Goal: Task Accomplishment & Management: Complete application form

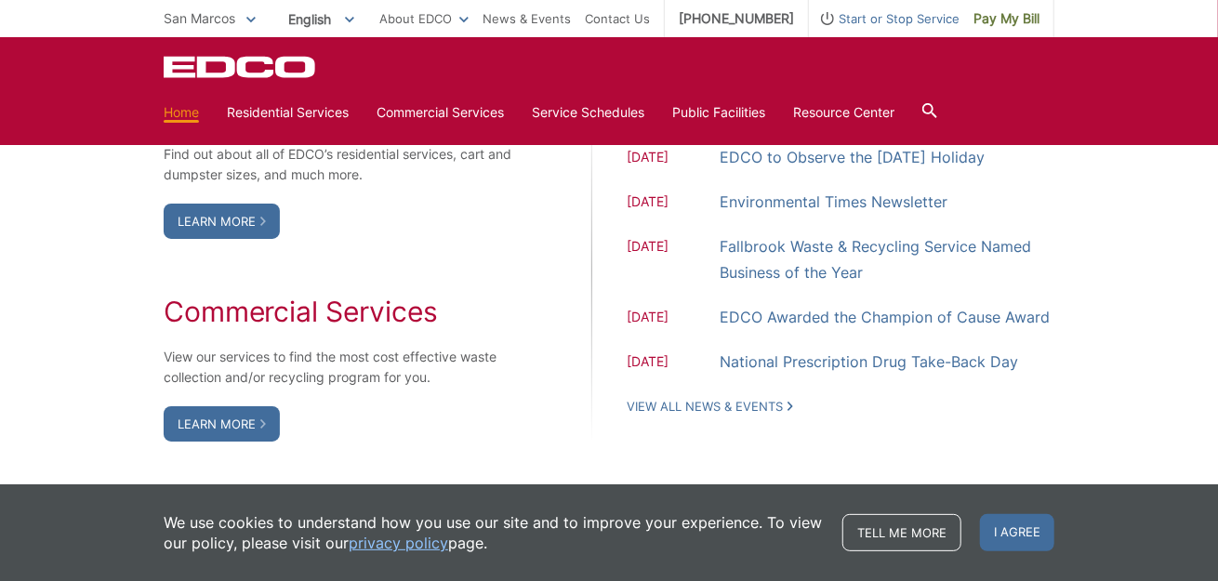
scroll to position [1598, 0]
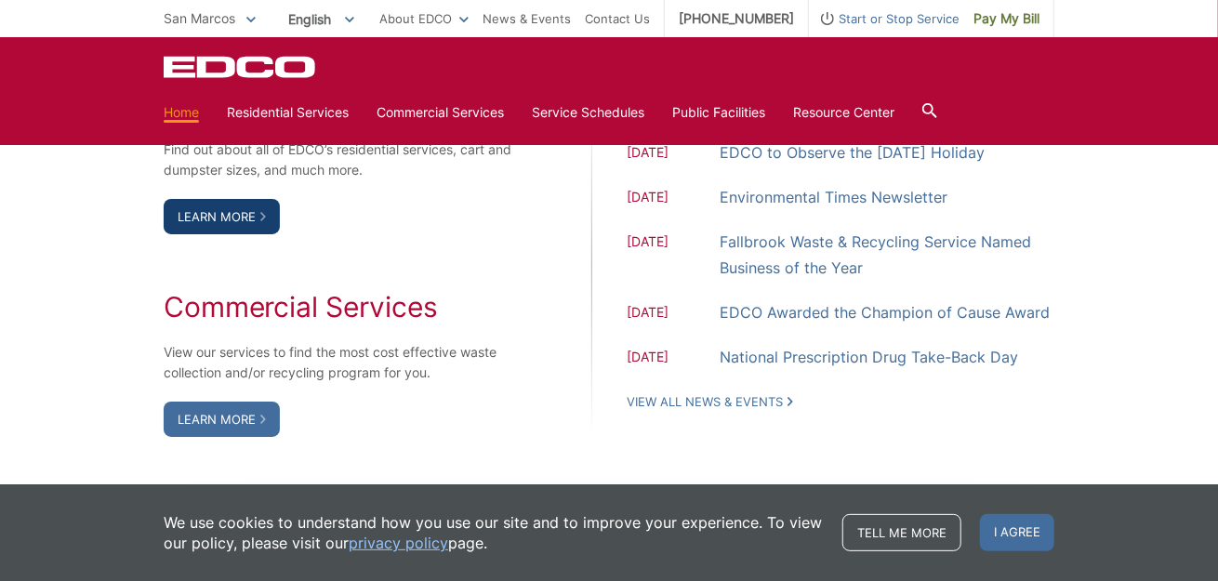
click at [251, 220] on link "Learn More" at bounding box center [222, 216] width 116 height 35
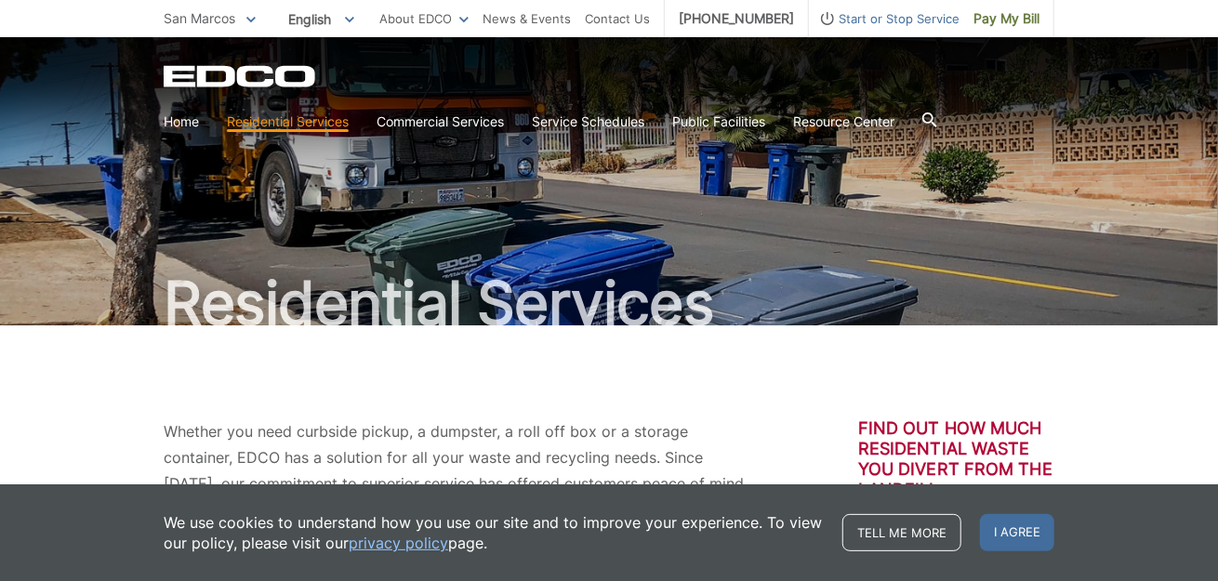
click at [225, 18] on span "San Marcos" at bounding box center [200, 18] width 72 height 16
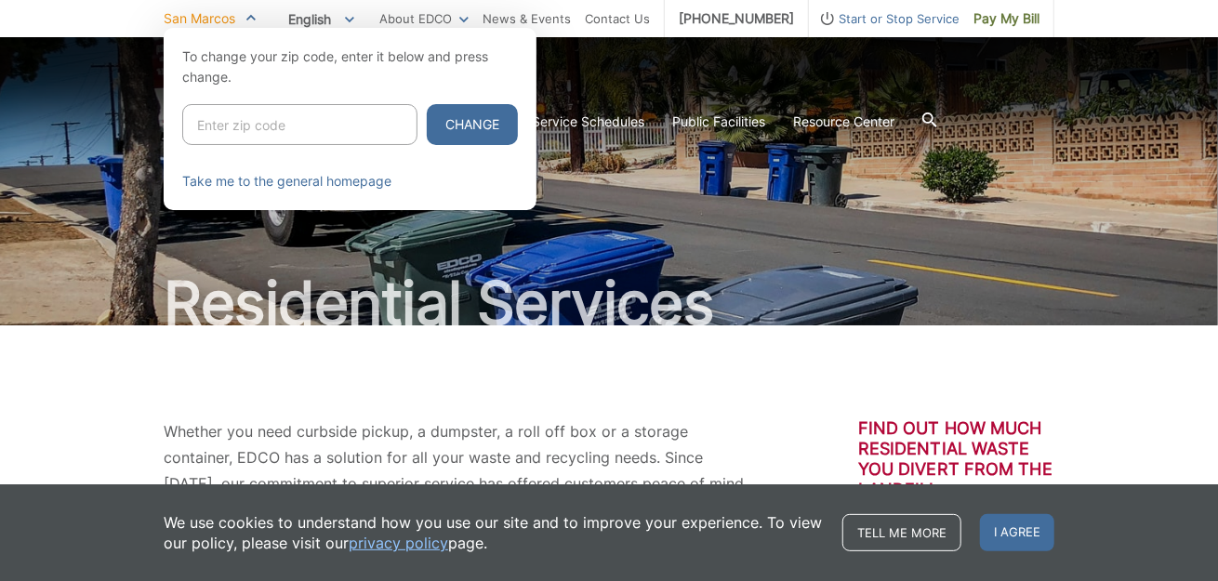
click at [715, 332] on div at bounding box center [609, 318] width 1218 height 581
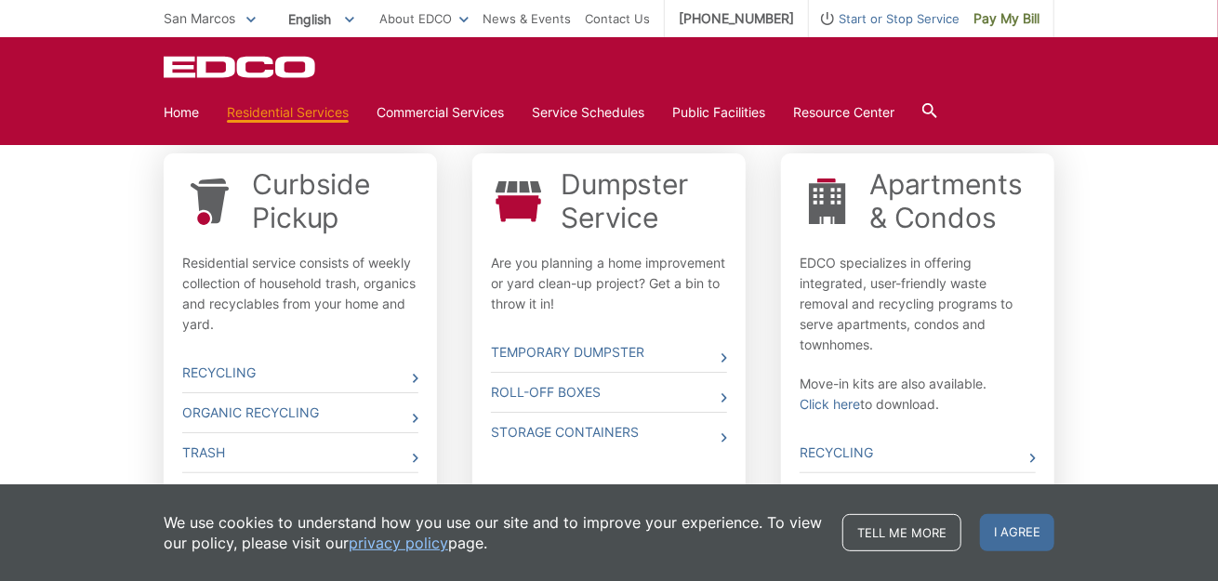
scroll to position [594, 0]
click at [615, 350] on link "Temporary Dumpster" at bounding box center [609, 350] width 236 height 39
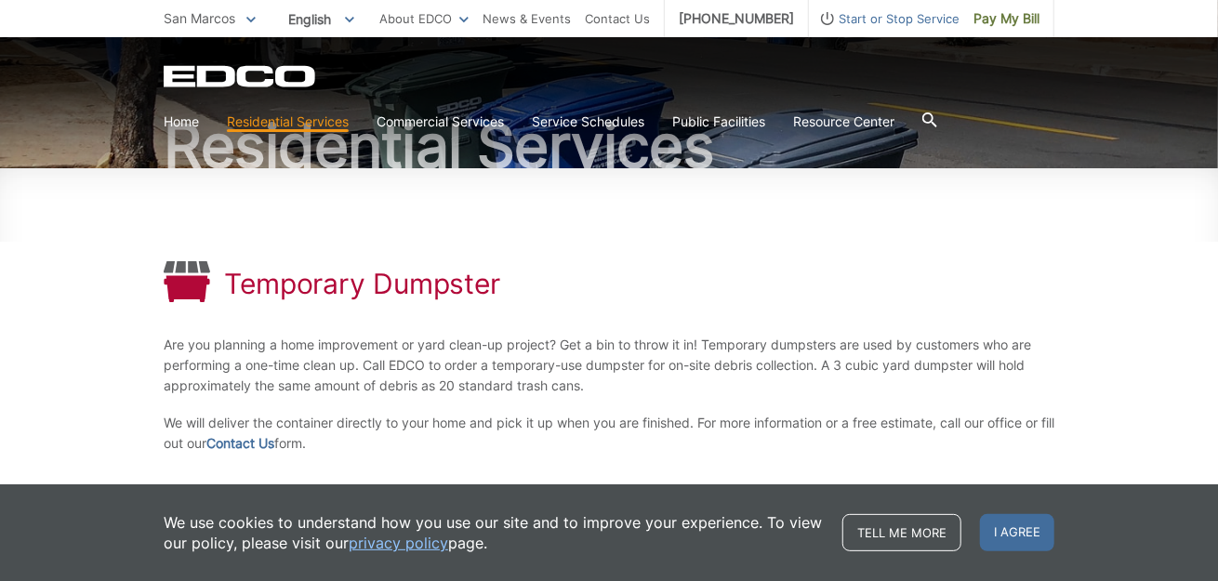
scroll to position [153, 0]
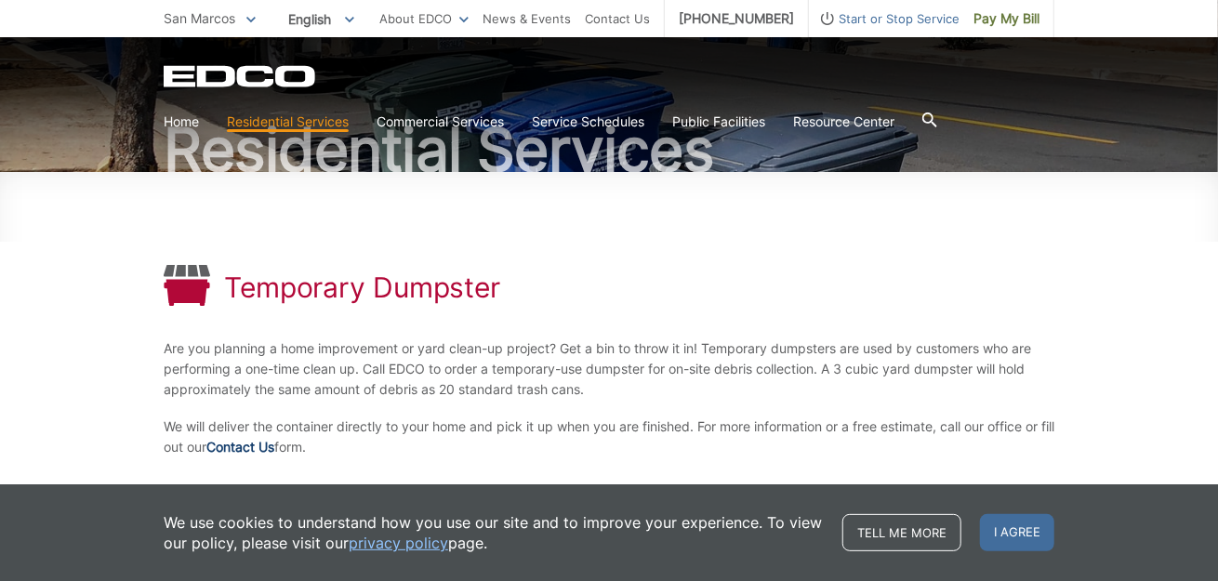
click at [262, 442] on link "Contact Us" at bounding box center [240, 447] width 68 height 20
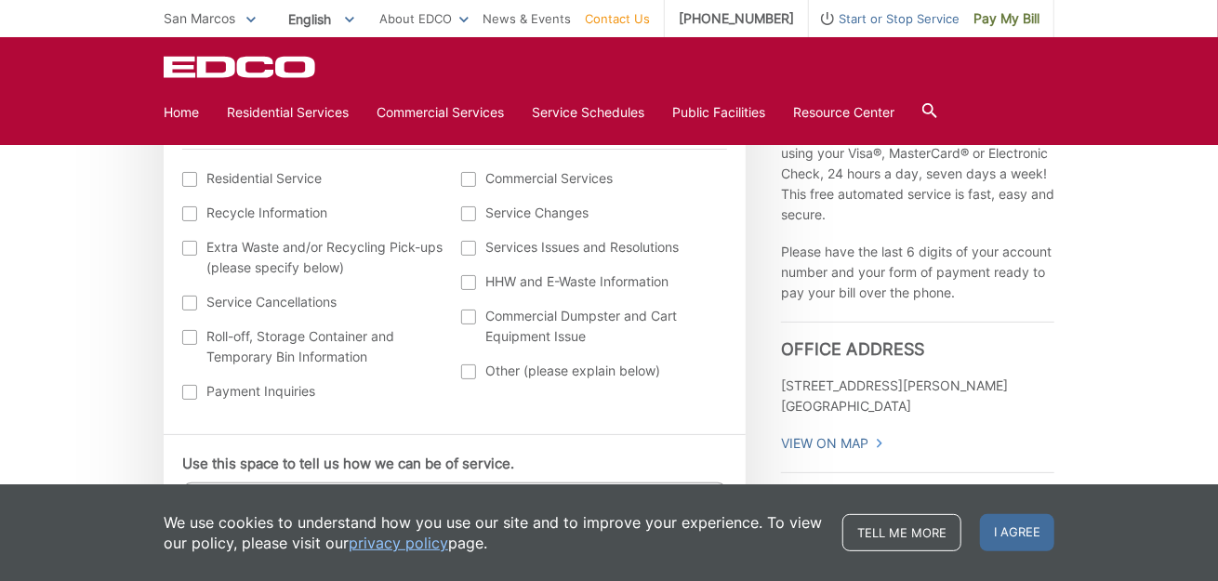
scroll to position [759, 0]
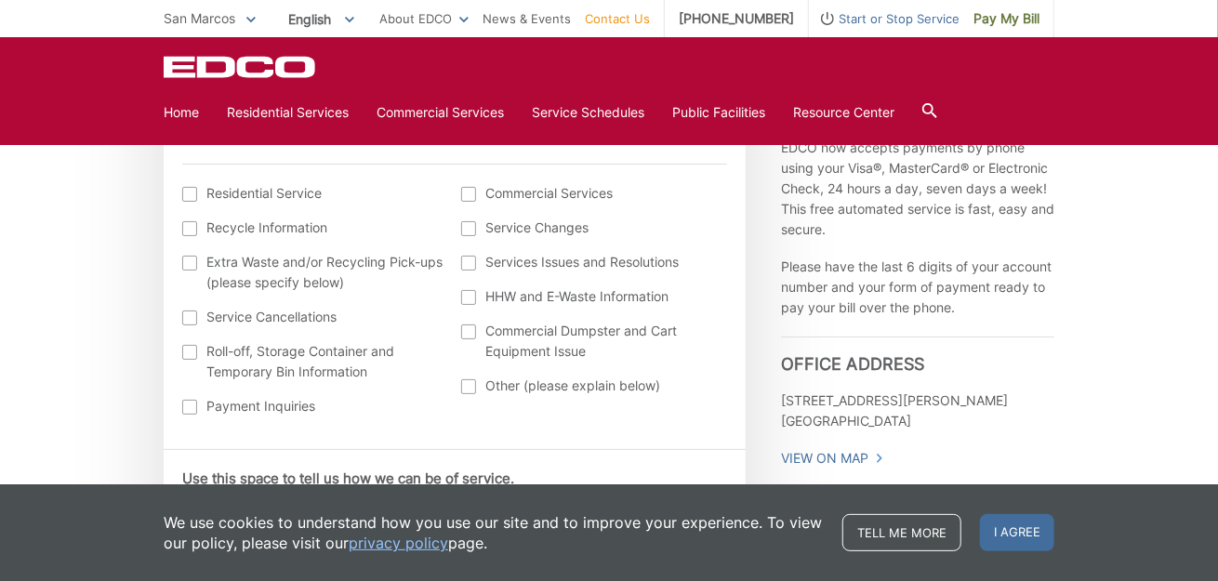
click at [190, 196] on div at bounding box center [189, 194] width 15 height 15
click at [0, 0] on input "I am interested in: (continued) *" at bounding box center [0, 0] width 0 height 0
click at [464, 381] on div at bounding box center [468, 386] width 15 height 15
click at [0, 0] on input "Other (please explain below)" at bounding box center [0, 0] width 0 height 0
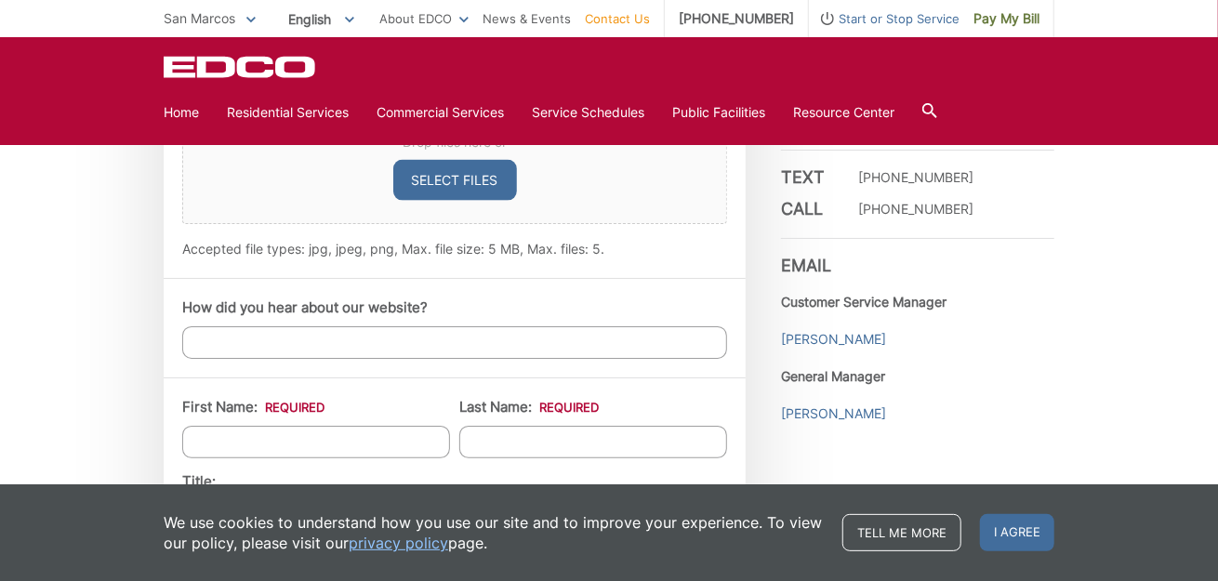
scroll to position [0, 0]
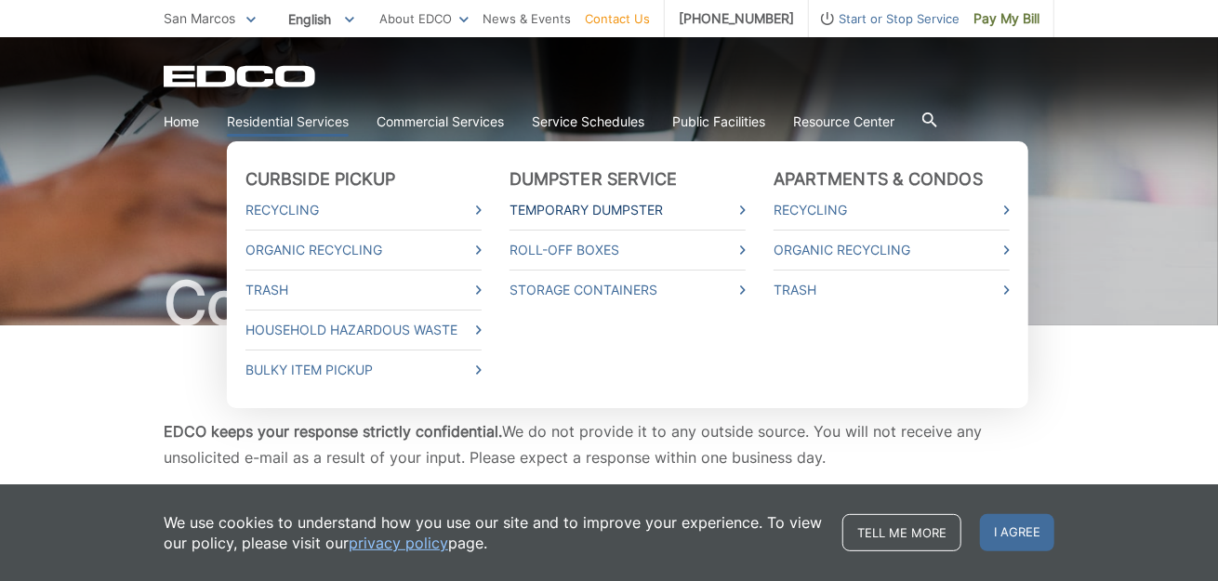
click at [650, 211] on link "Temporary Dumpster" at bounding box center [627, 210] width 236 height 20
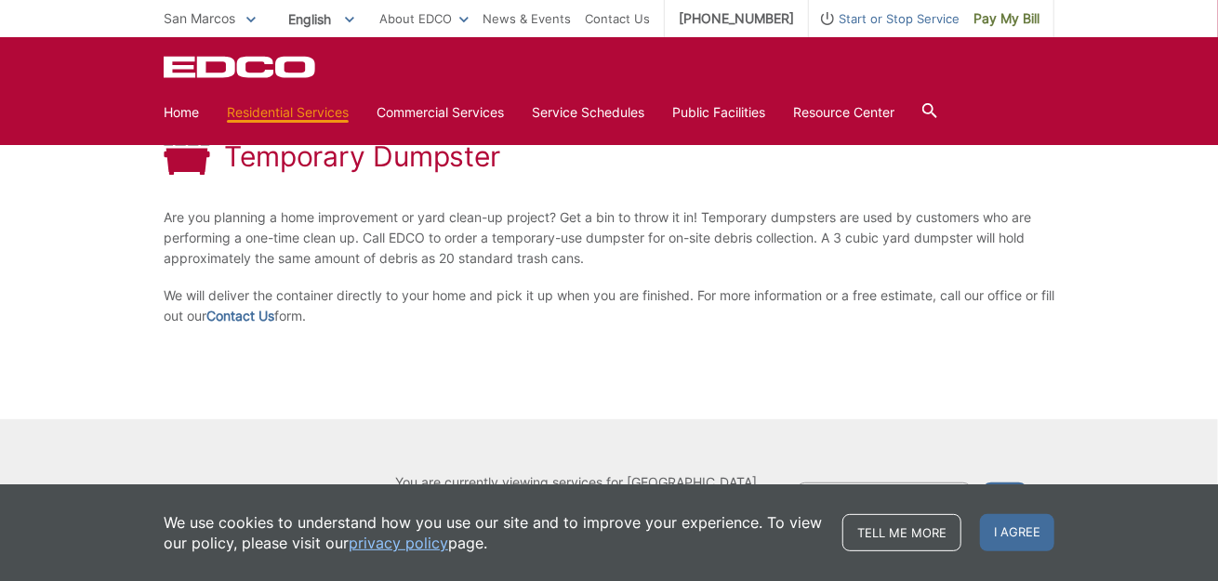
scroll to position [282, 0]
click at [274, 322] on link "Contact Us" at bounding box center [240, 319] width 68 height 20
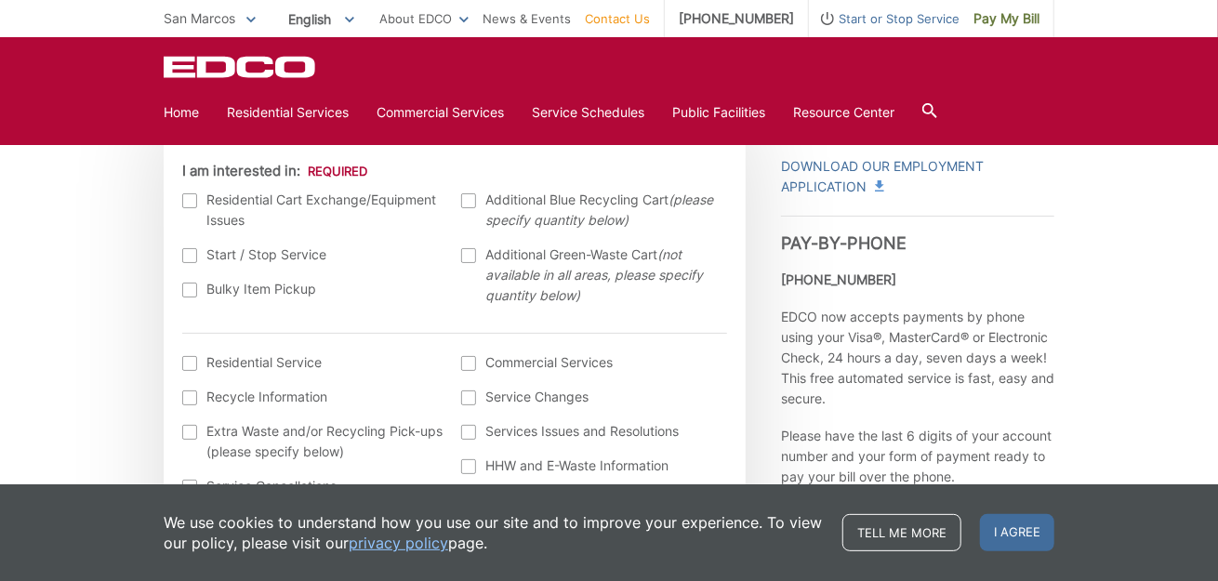
scroll to position [598, 0]
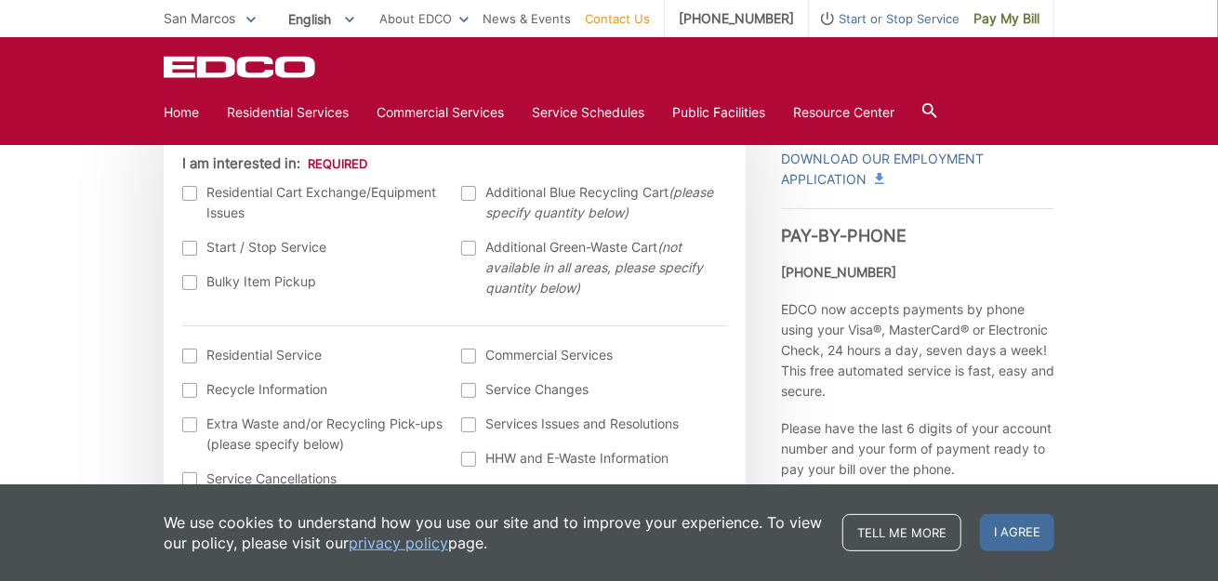
click at [193, 190] on div at bounding box center [189, 193] width 15 height 15
click at [0, 0] on input "I am interested in:" at bounding box center [0, 0] width 0 height 0
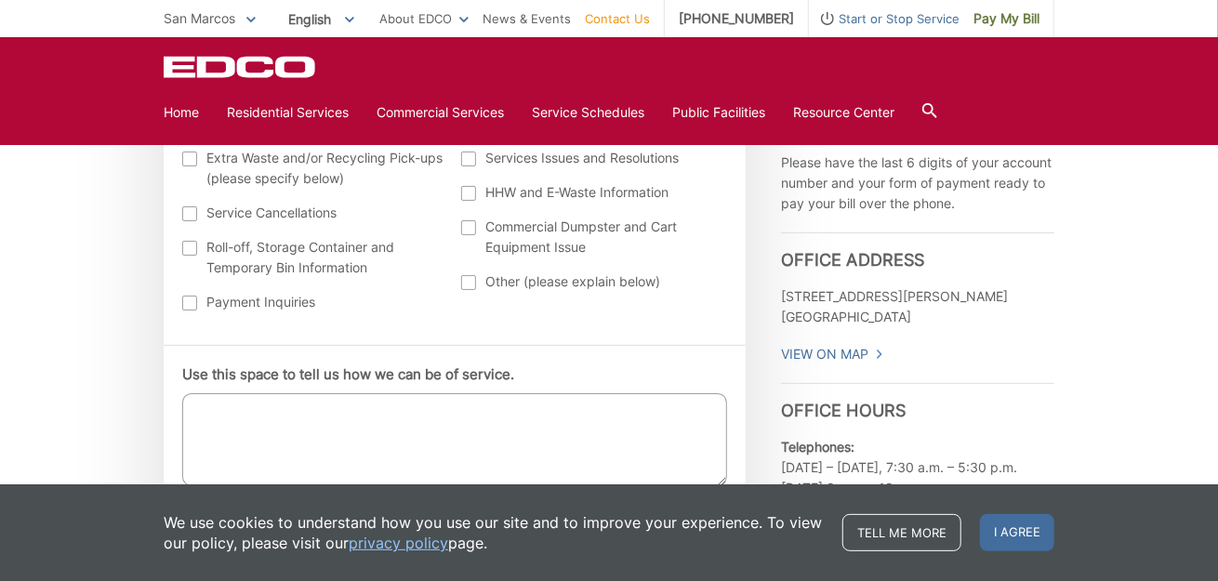
scroll to position [878, 0]
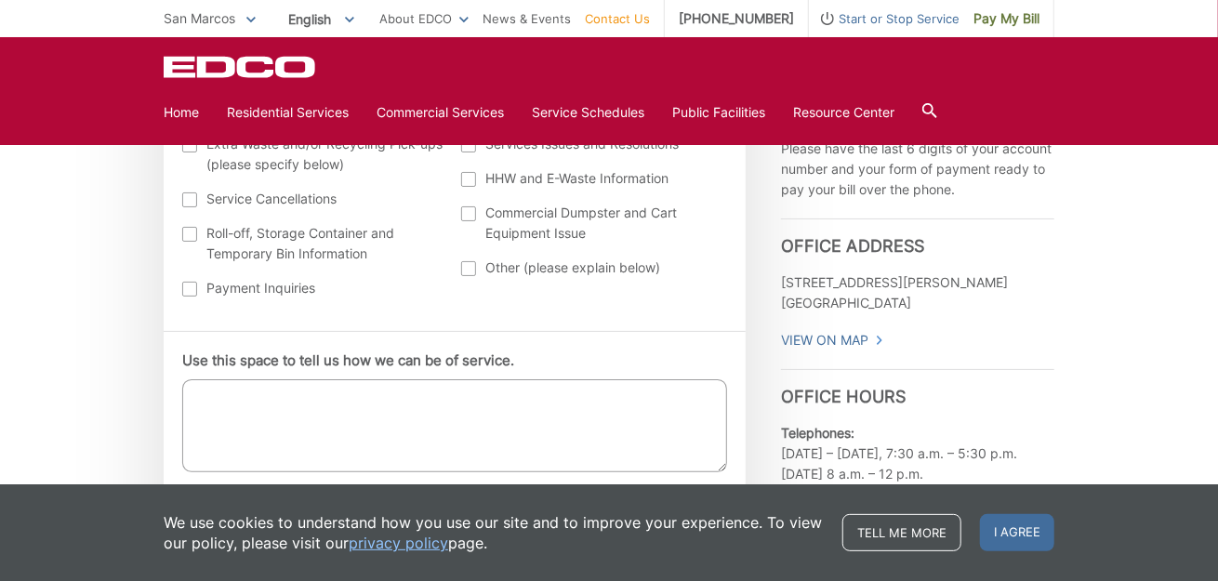
click at [329, 390] on textarea "Use this space to tell us how we can be of service." at bounding box center [454, 425] width 545 height 93
click at [583, 393] on textarea "i'm working on my yard and need a dumpster. i mostly dirt and very li" at bounding box center [454, 425] width 545 height 93
click at [460, 410] on textarea "i'm working on my yard and need a dumpster. i mostly dirt and a old small water…" at bounding box center [454, 425] width 545 height 93
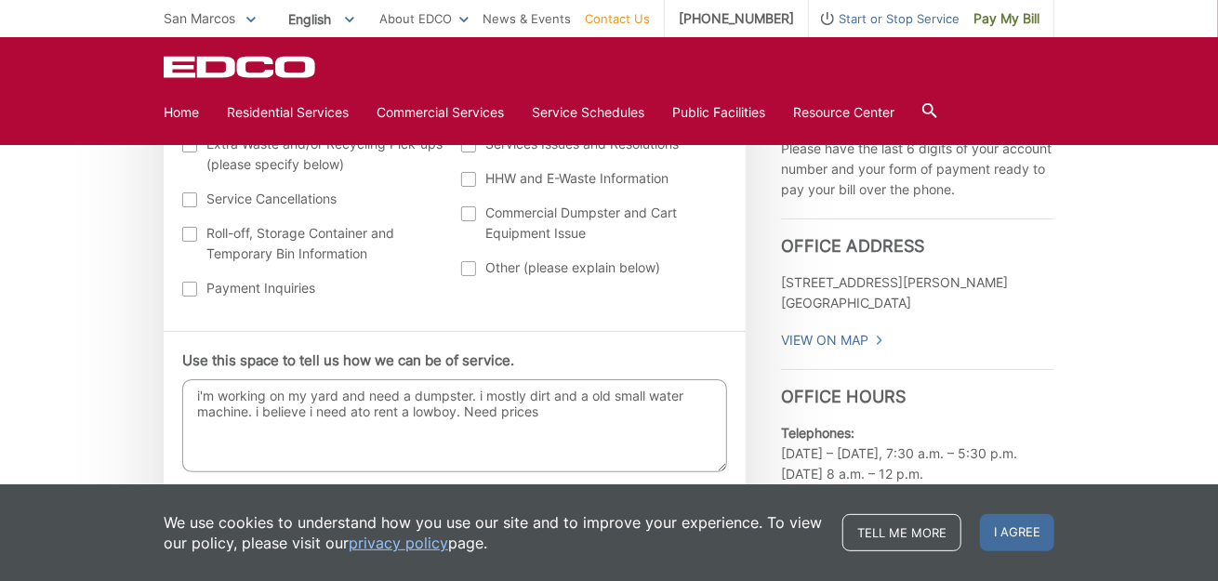
click at [352, 413] on textarea "i'm working on my yard and need a dumpster. i mostly dirt and a old small water…" at bounding box center [454, 425] width 545 height 93
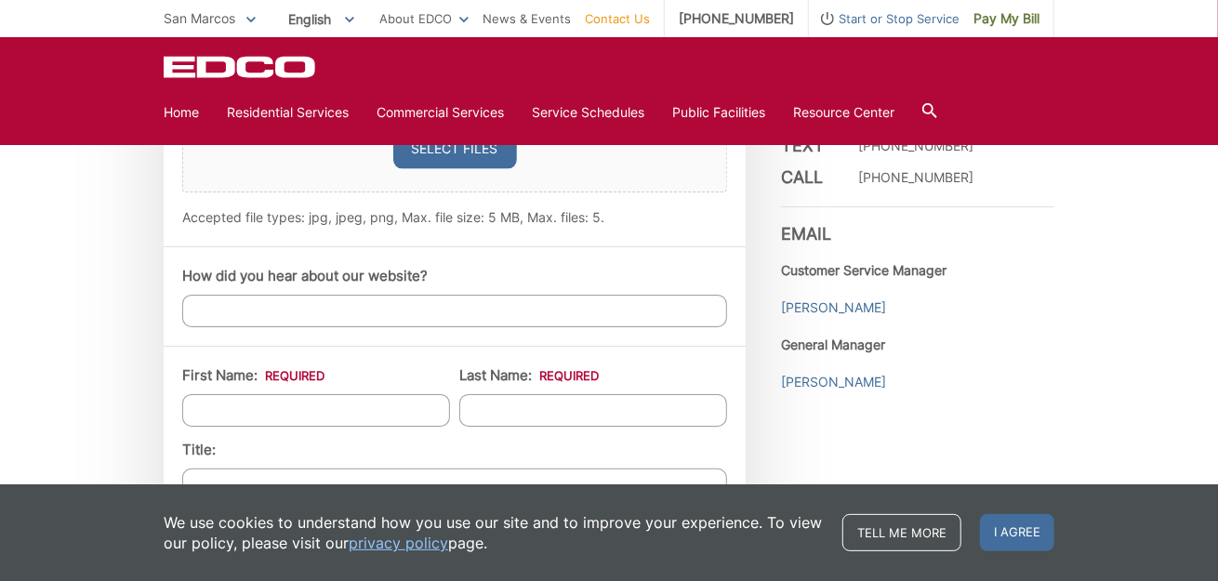
scroll to position [1365, 0]
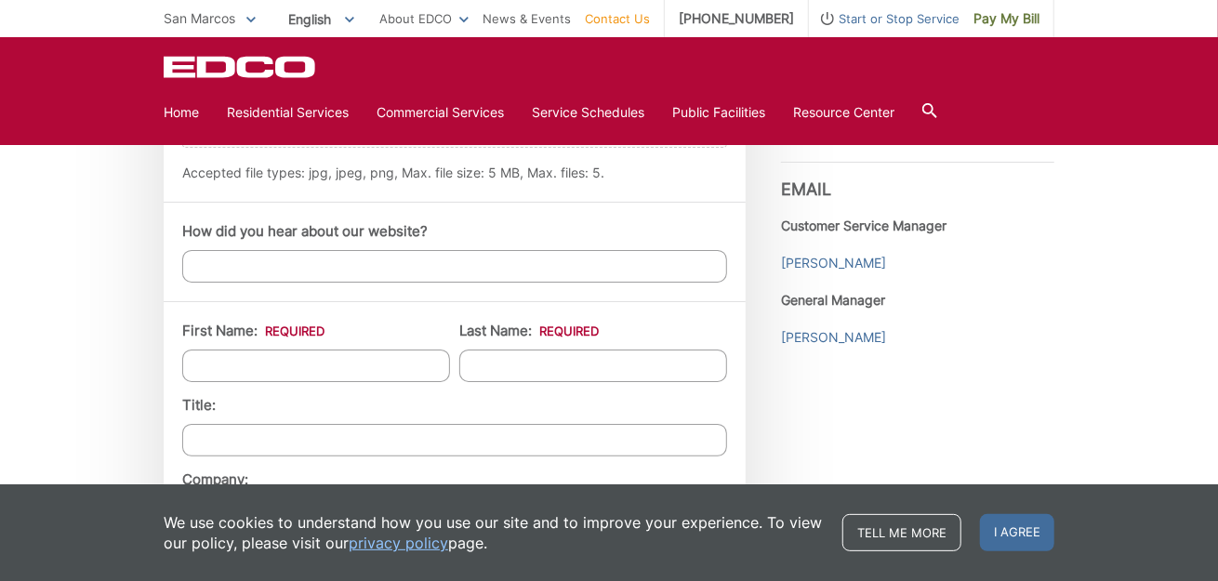
type textarea "i'm working on my yard and need a dumpster. i mostly dirt and a old small water…"
click at [379, 357] on input "First Name: *" at bounding box center [316, 366] width 268 height 33
type input "paulino"
click at [702, 371] on input "Last Name: *" at bounding box center [593, 366] width 268 height 33
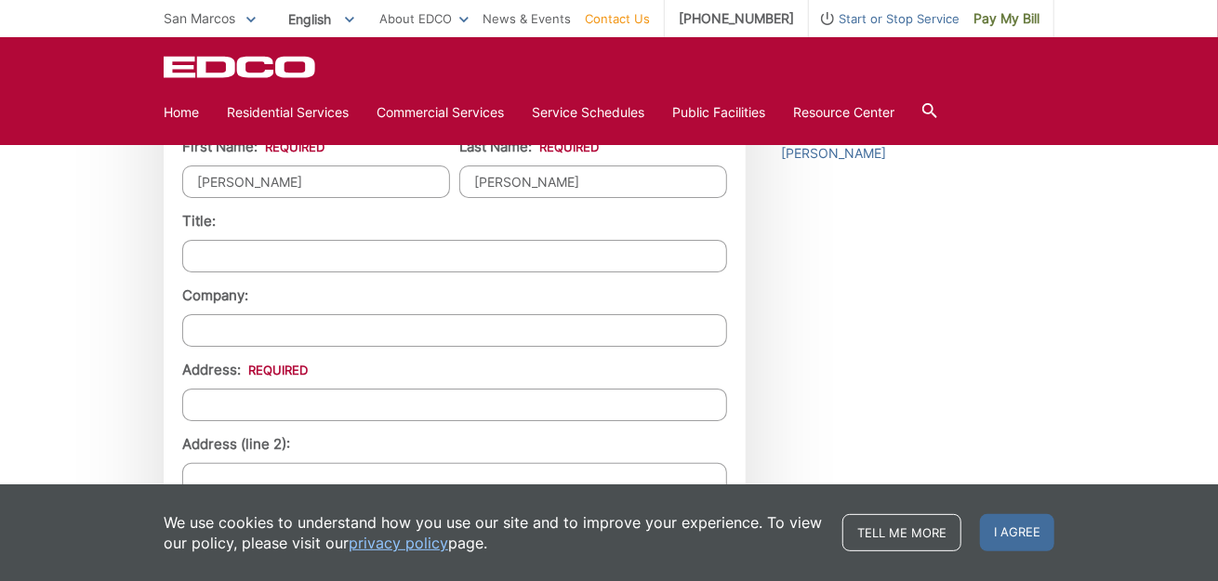
scroll to position [1563, 0]
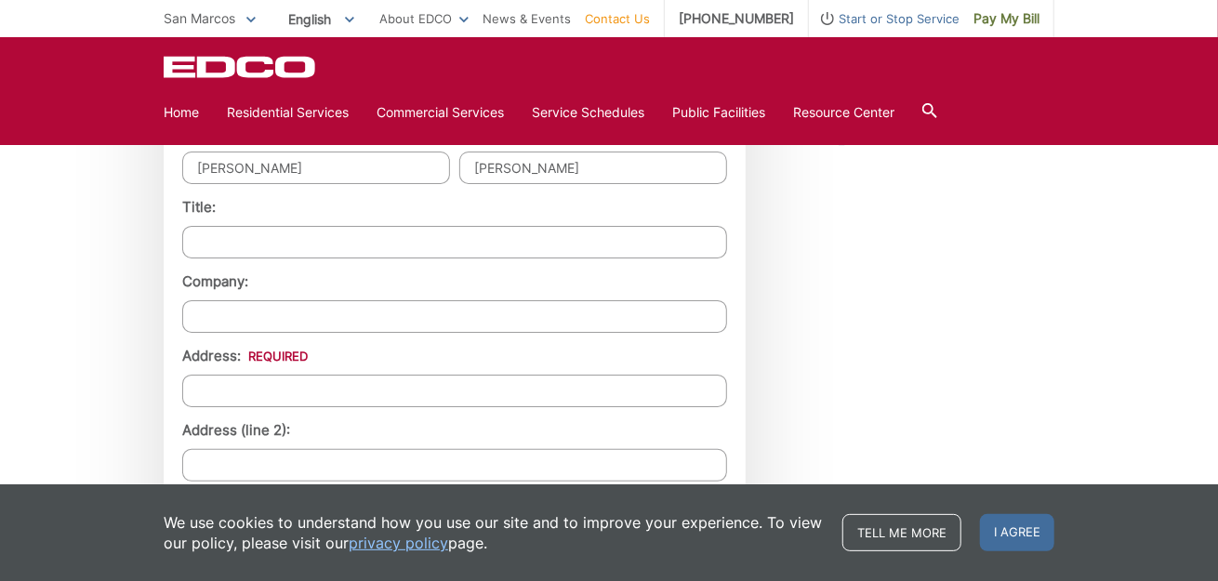
type input "olguin"
click at [279, 310] on input "Company:" at bounding box center [454, 316] width 545 height 33
type input "private residence"
click at [258, 397] on input "Address: *" at bounding box center [454, 391] width 545 height 33
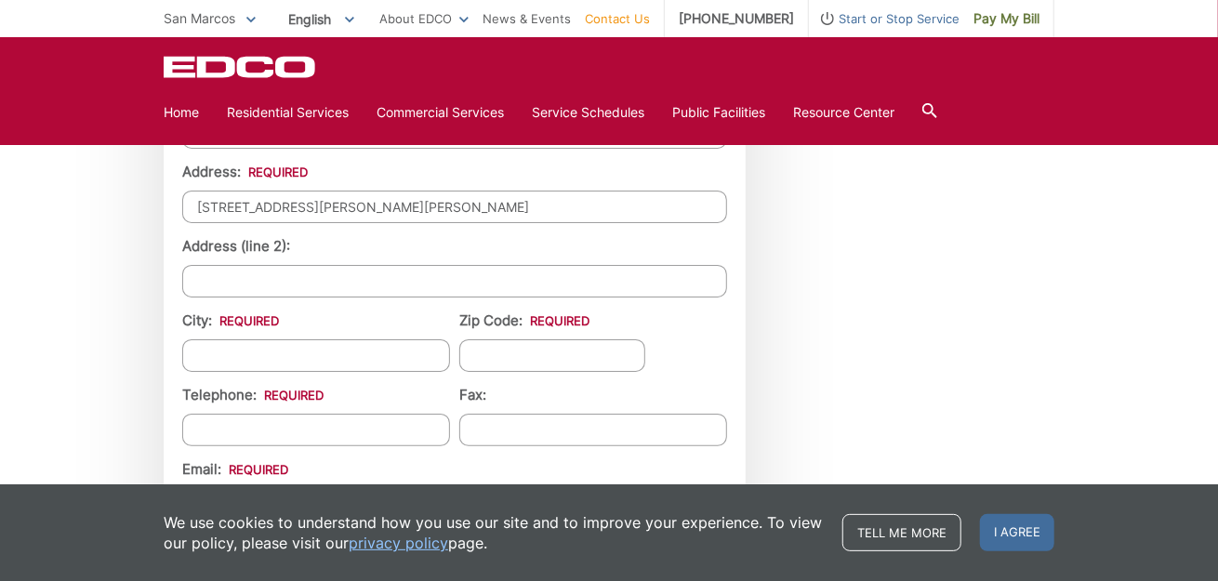
scroll to position [1780, 0]
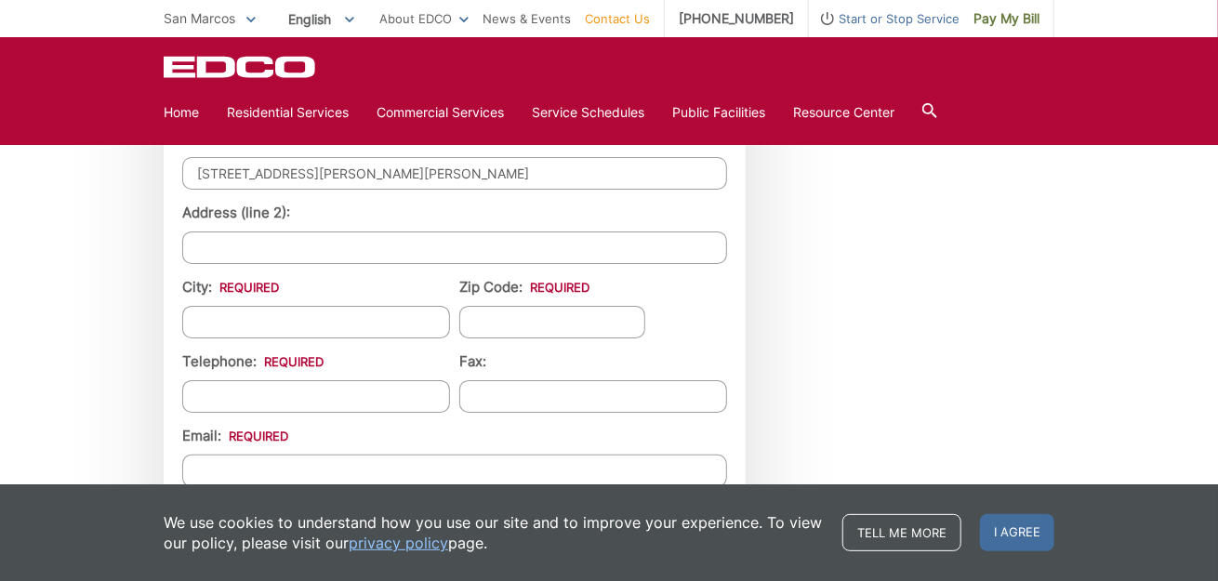
type input "539 Glen heather dr"
click at [291, 317] on input "City: *" at bounding box center [316, 322] width 268 height 33
type input "san marcos"
click at [486, 327] on input "Zip Code: *" at bounding box center [552, 322] width 186 height 33
type input "92069"
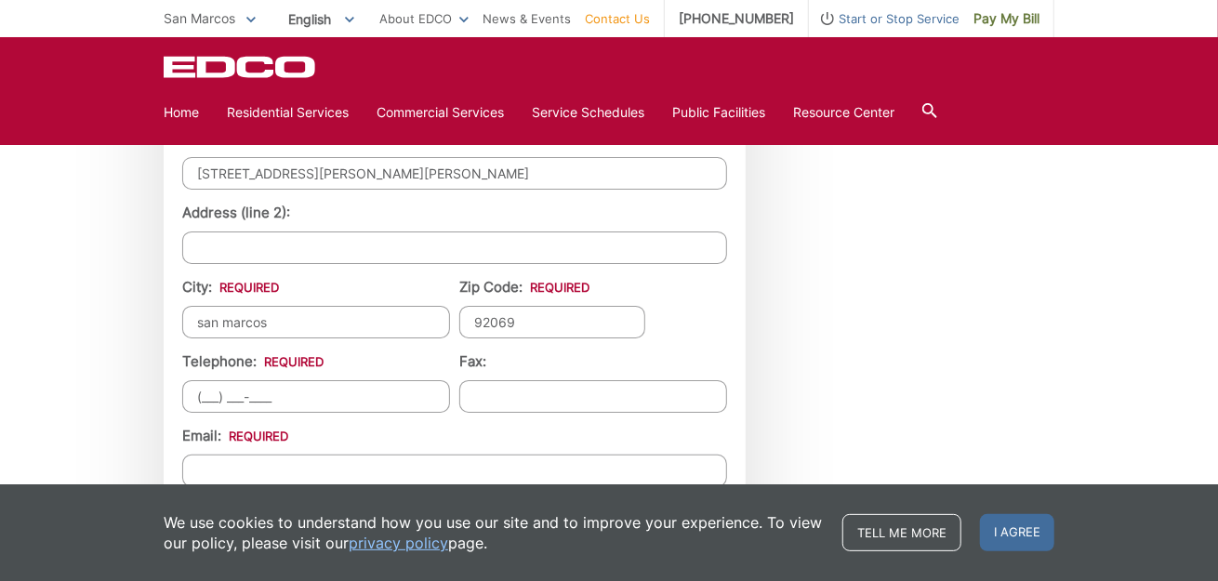
click at [280, 391] on input "(___) ___-____" at bounding box center [316, 396] width 268 height 33
type input "(760) 385-5493"
click at [311, 460] on input "Email *" at bounding box center [454, 471] width 545 height 33
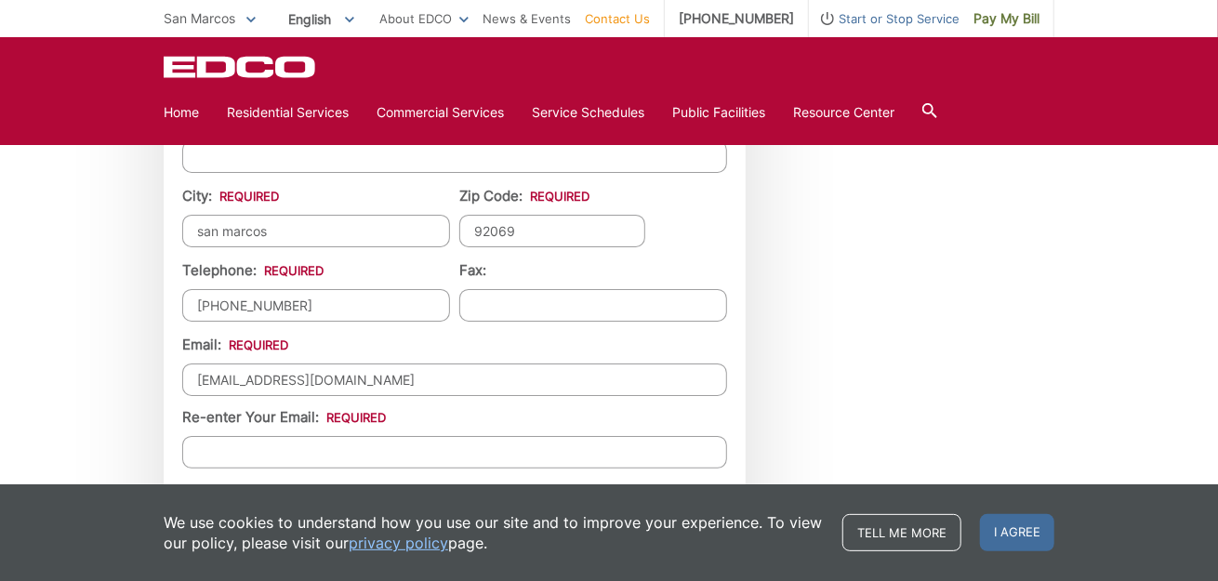
scroll to position [1972, 0]
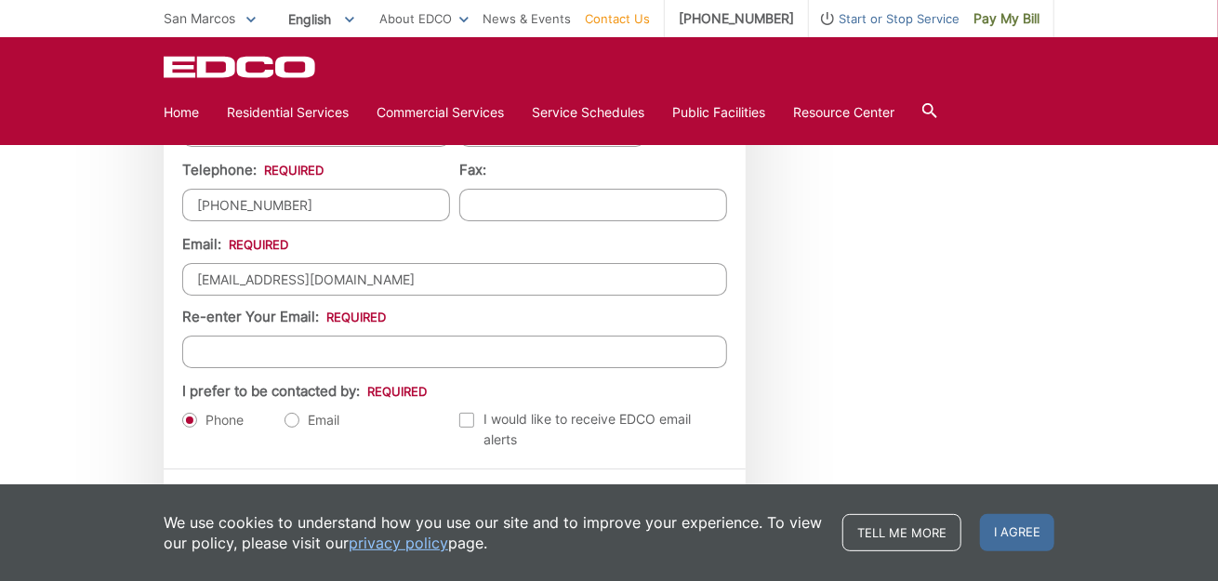
drag, startPoint x: 390, startPoint y: 283, endPoint x: 152, endPoint y: 288, distance: 238.0
type input "olgimmtax@hotmail.com"
click at [254, 338] on input "Re-enter Your Email:" at bounding box center [454, 352] width 545 height 33
paste input "olgimmtax@hotmail.com"
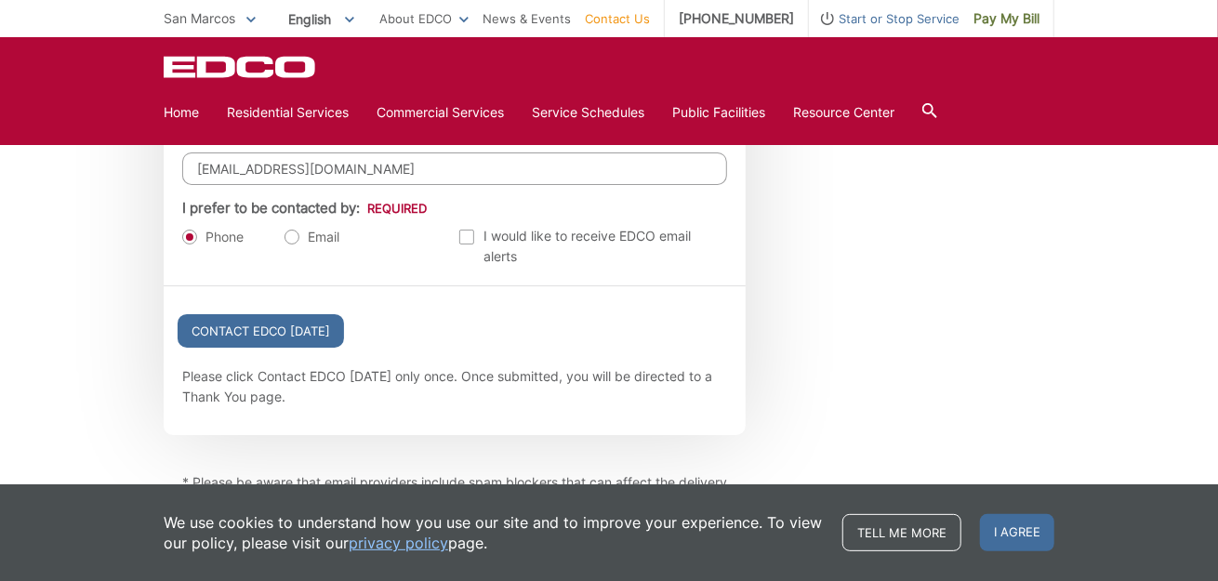
scroll to position [2186, 0]
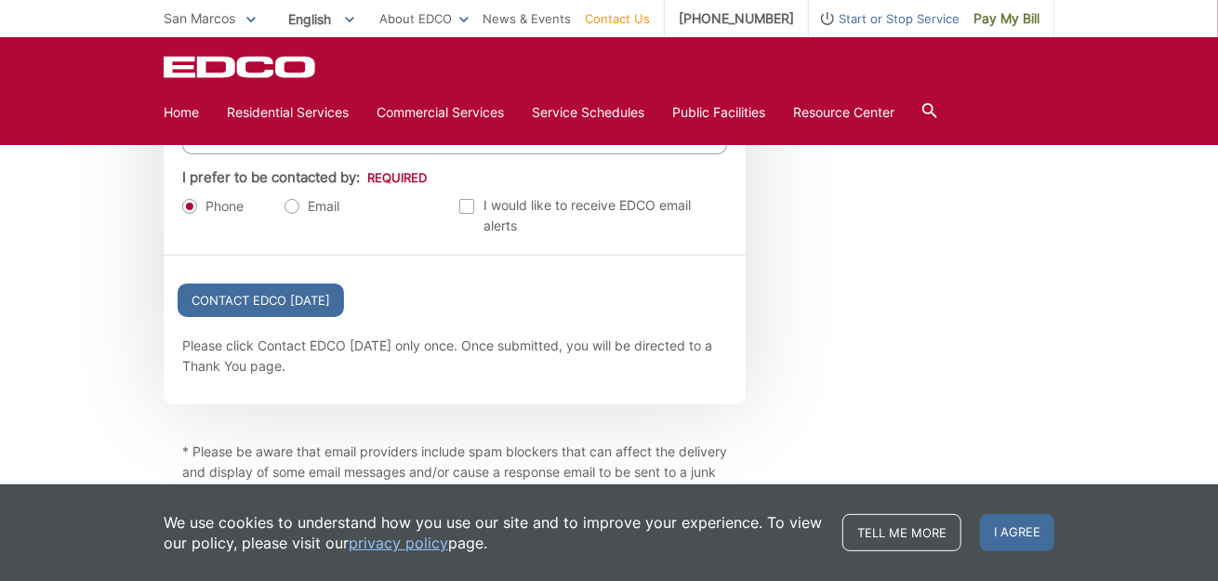
type input "olgimmtax@hotmail.com"
click at [291, 205] on label "Email" at bounding box center [311, 206] width 55 height 19
radio input "true"
click at [185, 203] on label "Phone" at bounding box center [212, 206] width 61 height 19
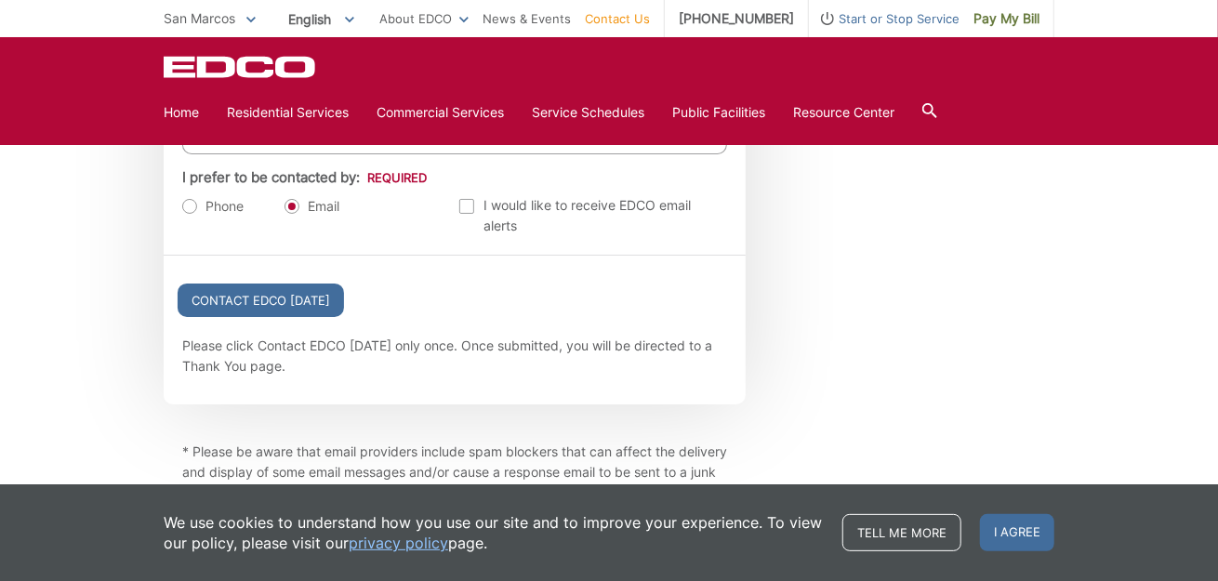
radio input "true"
click at [241, 295] on input "Contact EDCO Today" at bounding box center [261, 300] width 166 height 33
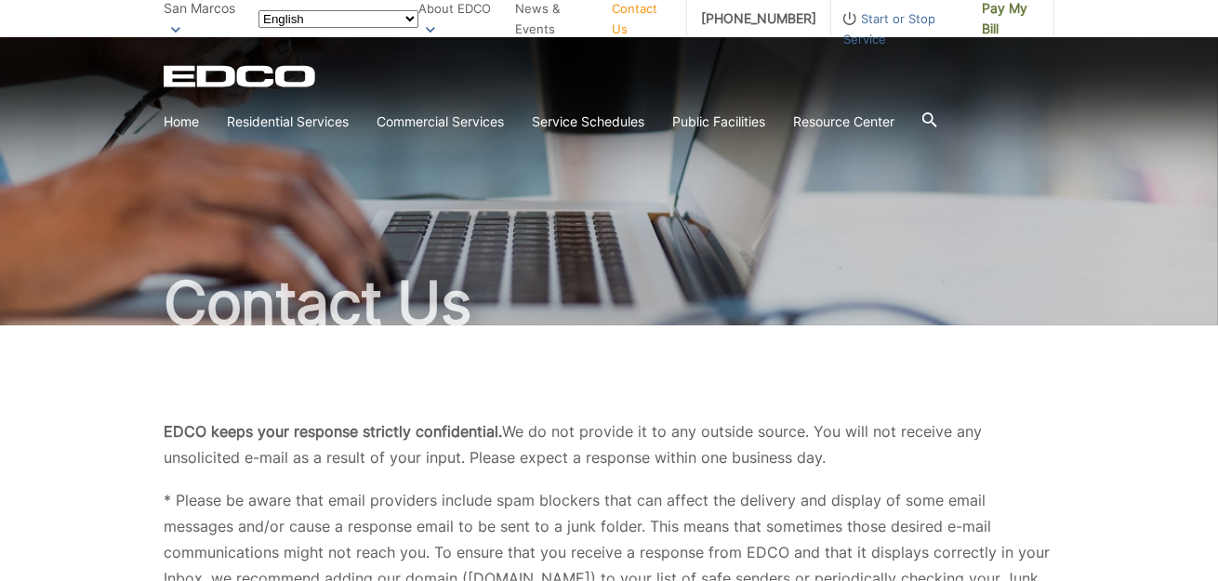
type input "(760) 385-5493"
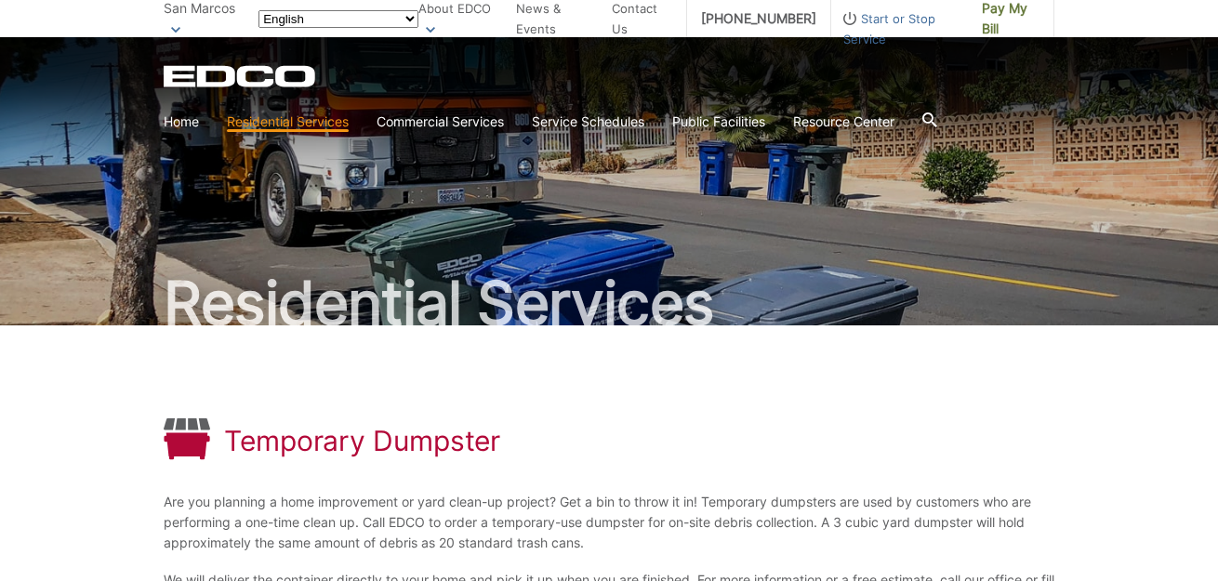
scroll to position [282, 0]
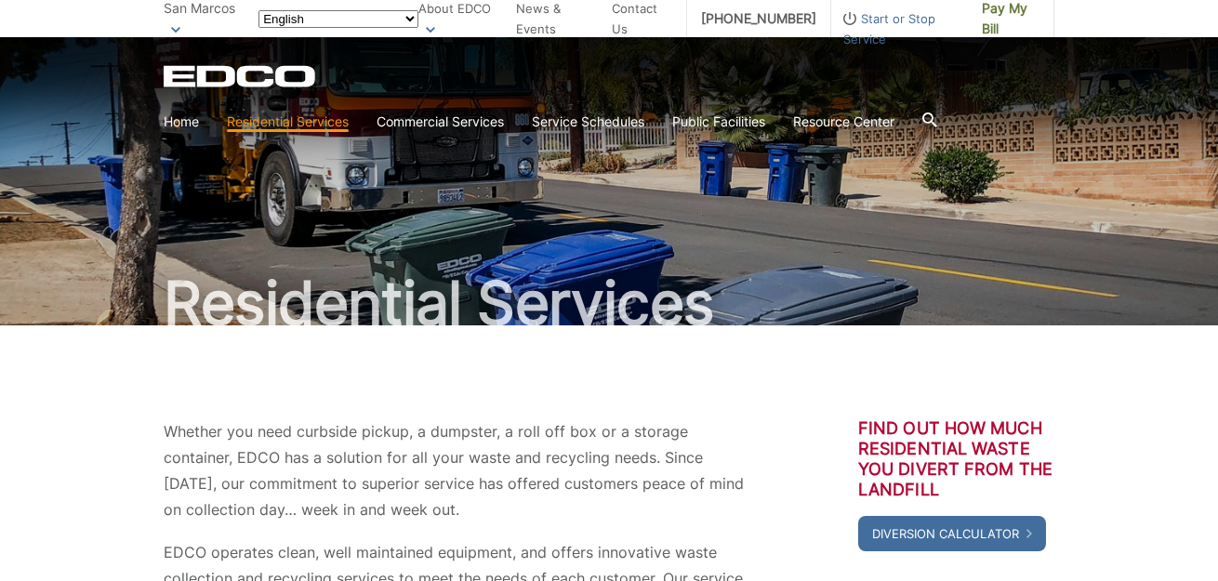
scroll to position [590, 0]
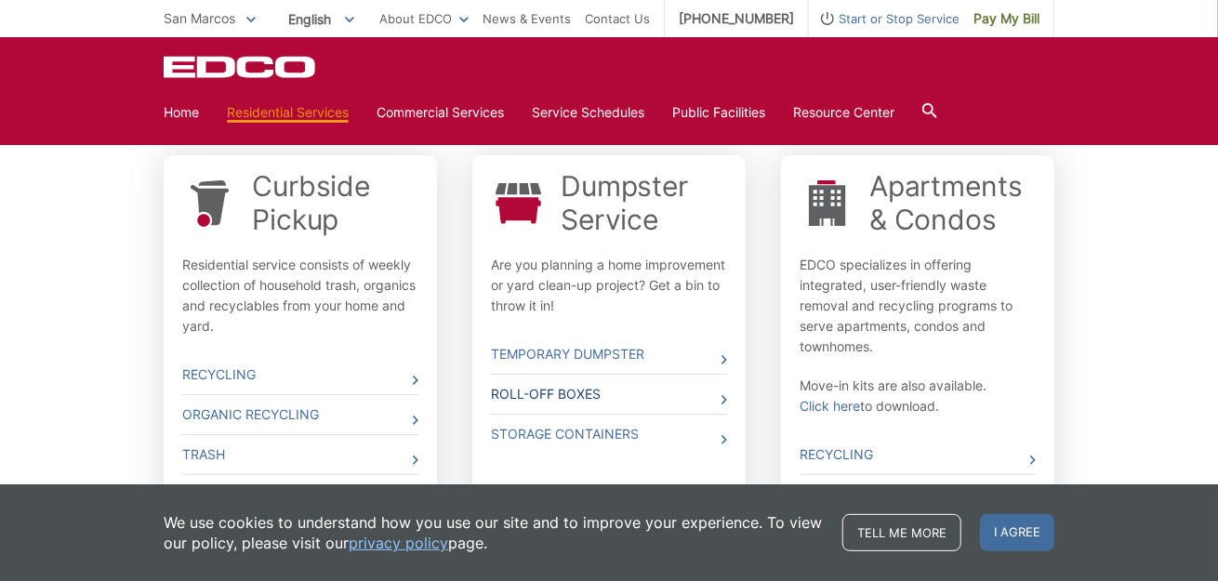
click at [602, 391] on link "Roll-Off Boxes" at bounding box center [609, 394] width 236 height 39
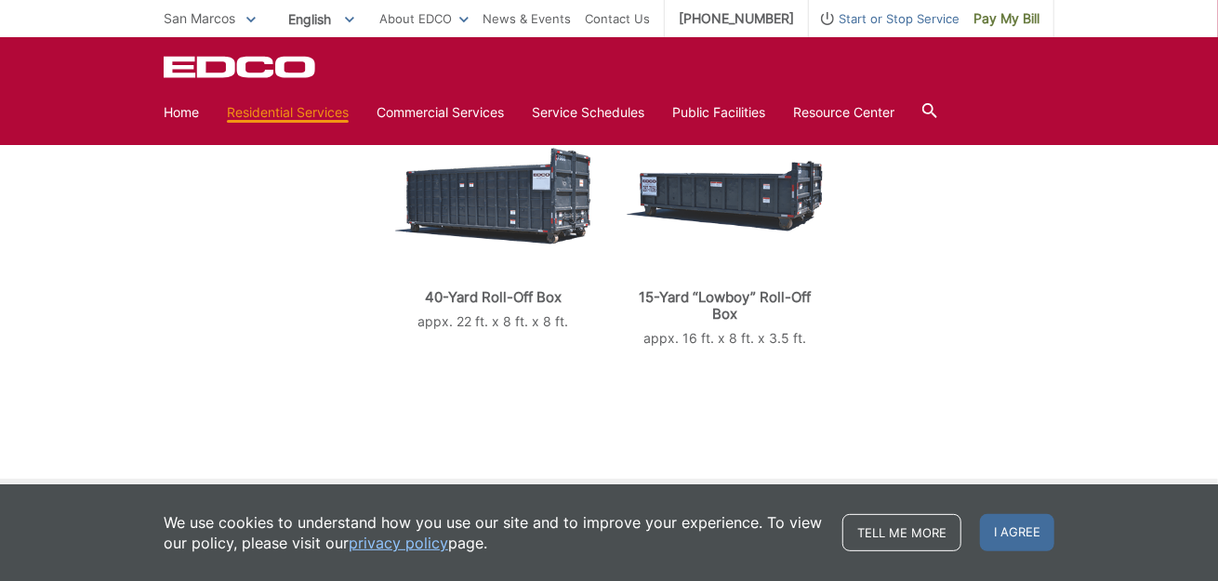
scroll to position [483, 0]
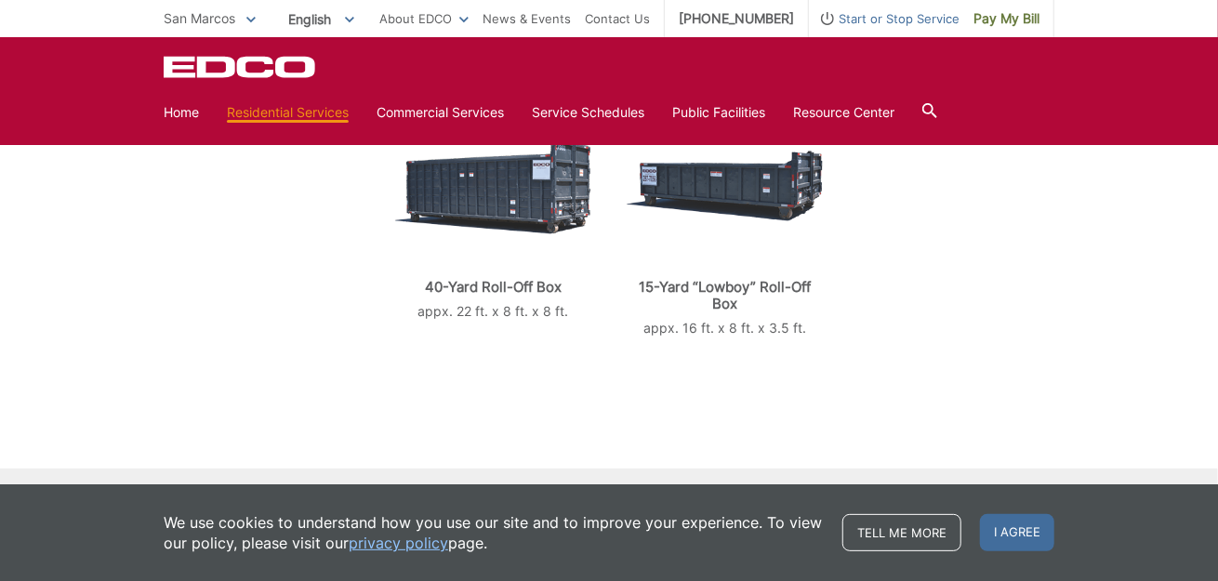
click at [739, 187] on img at bounding box center [725, 186] width 196 height 71
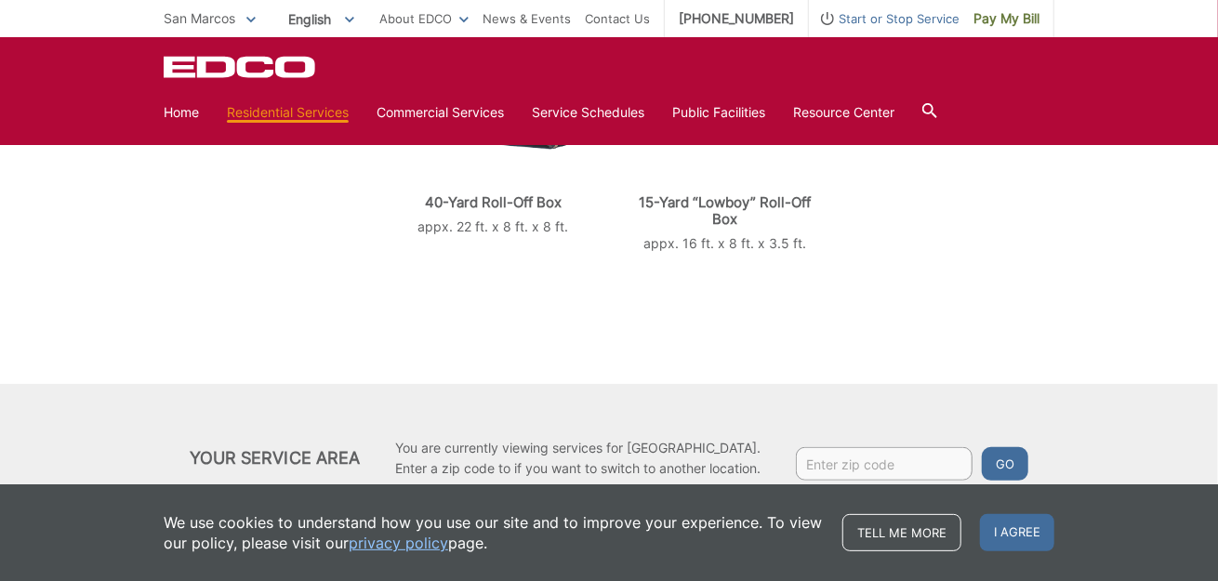
scroll to position [613, 0]
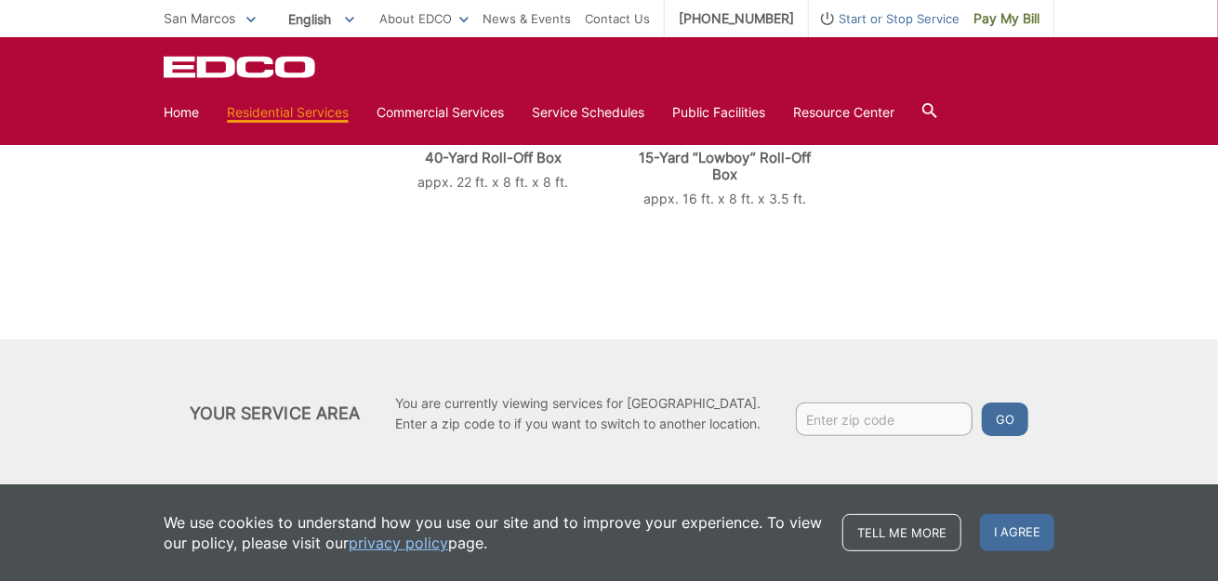
drag, startPoint x: 754, startPoint y: 159, endPoint x: 1003, endPoint y: 273, distance: 274.1
click at [762, 169] on p "15-Yard “Lowboy” Roll-Off Box" at bounding box center [725, 166] width 196 height 33
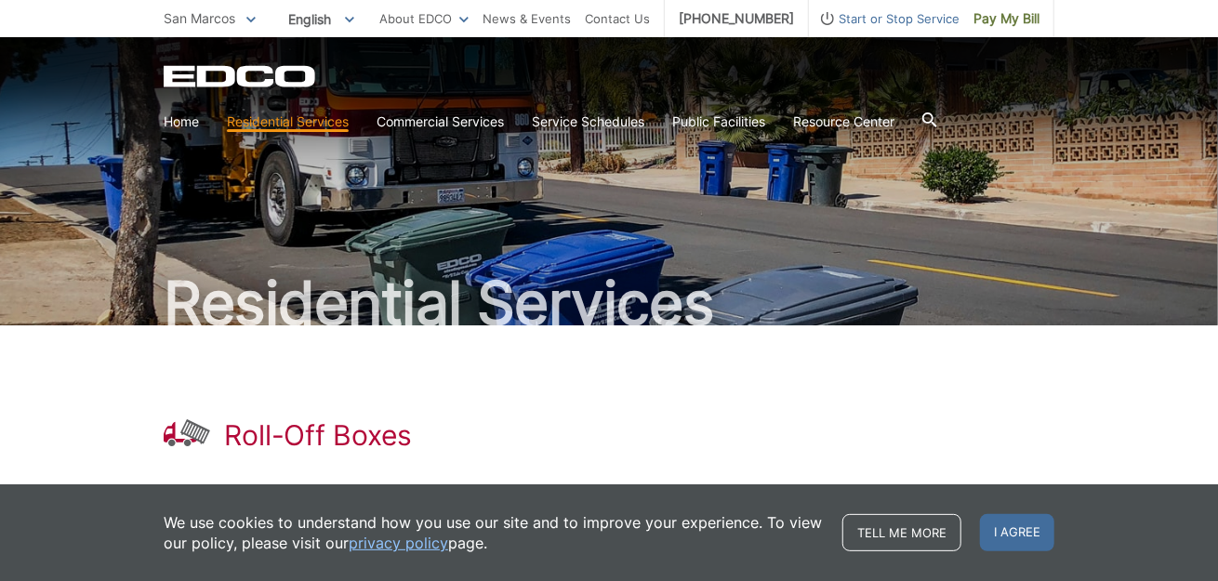
scroll to position [42, 0]
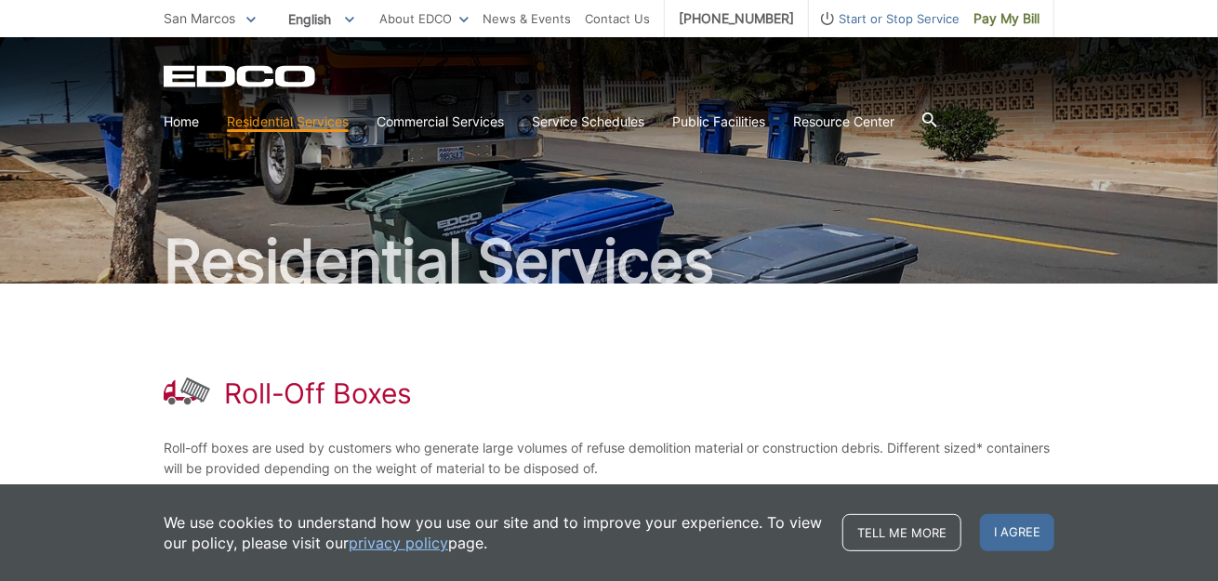
click at [989, 241] on h2 "Residential Services" at bounding box center [609, 260] width 891 height 59
click at [215, 17] on span "San Marcos" at bounding box center [200, 18] width 72 height 16
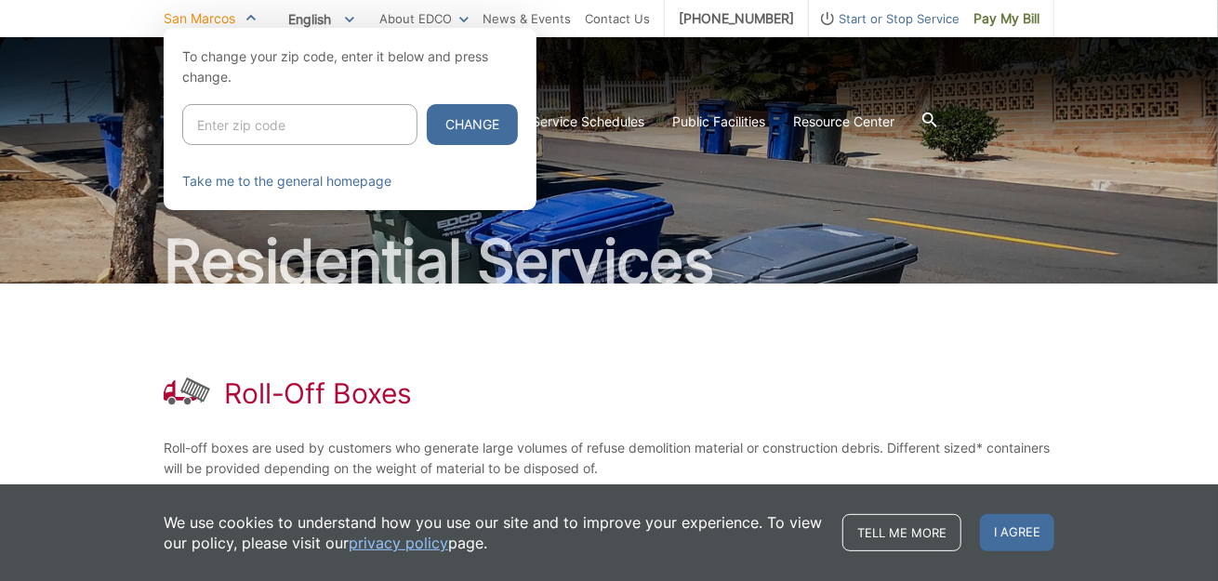
click at [759, 286] on div at bounding box center [609, 318] width 1218 height 581
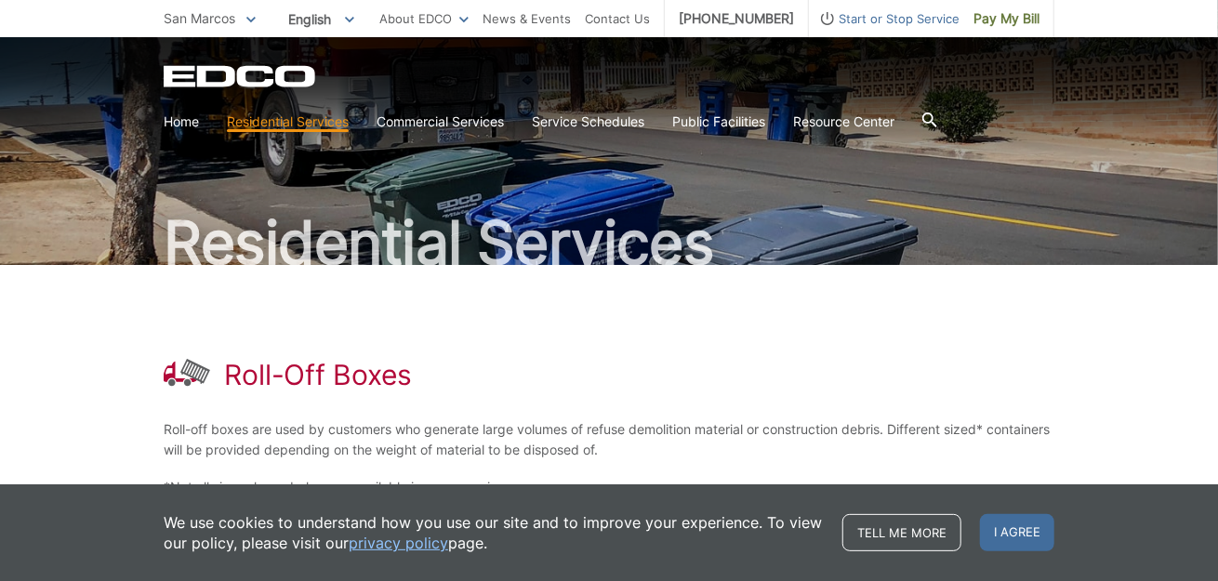
scroll to position [56, 0]
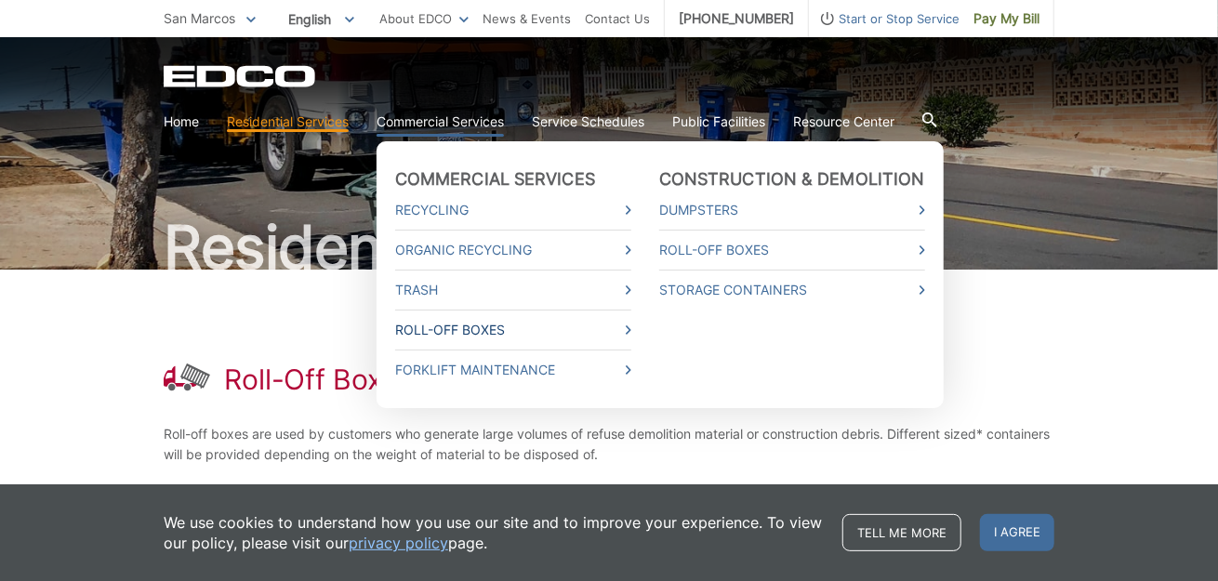
click at [474, 334] on link "Roll-Off Boxes" at bounding box center [513, 330] width 236 height 20
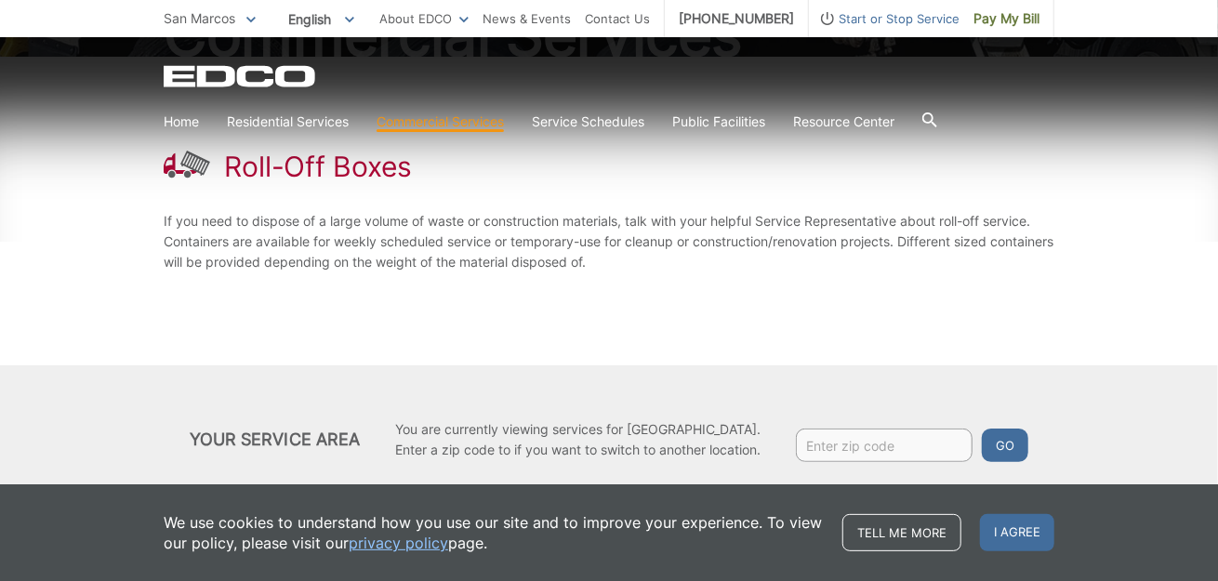
scroll to position [295, 0]
